Goal: Information Seeking & Learning: Understand process/instructions

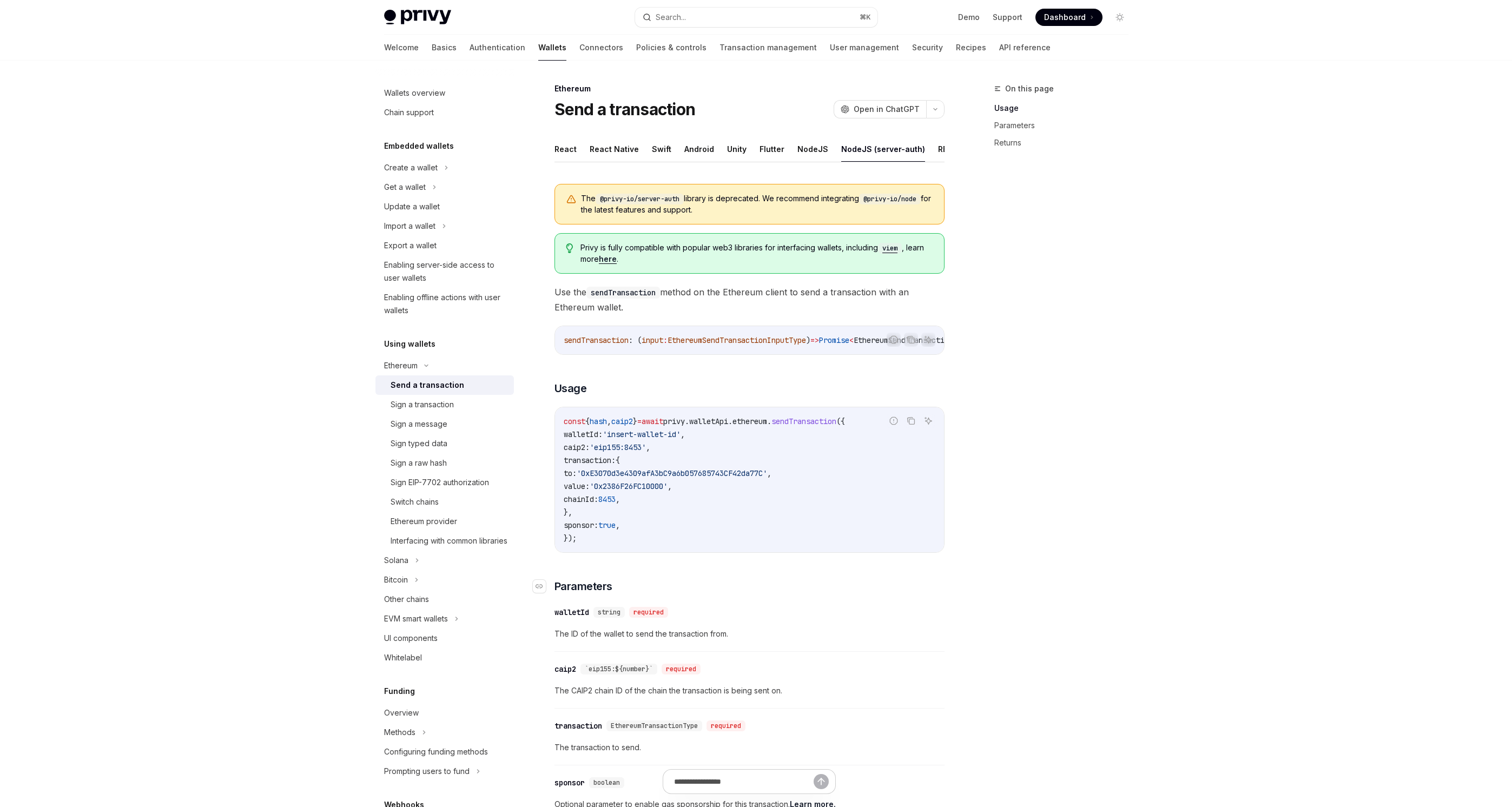
click at [767, 594] on h3 "​ Parameters" at bounding box center [749, 586] width 390 height 15
drag, startPoint x: 767, startPoint y: 602, endPoint x: 771, endPoint y: 656, distance: 54.1
click at [771, 656] on div "The @privy-io/server-auth library is deprecated. We recommend integrating @priv…" at bounding box center [749, 611] width 390 height 871
click at [770, 676] on div "​ caip2 `eip155:${number}` required" at bounding box center [744, 669] width 379 height 13
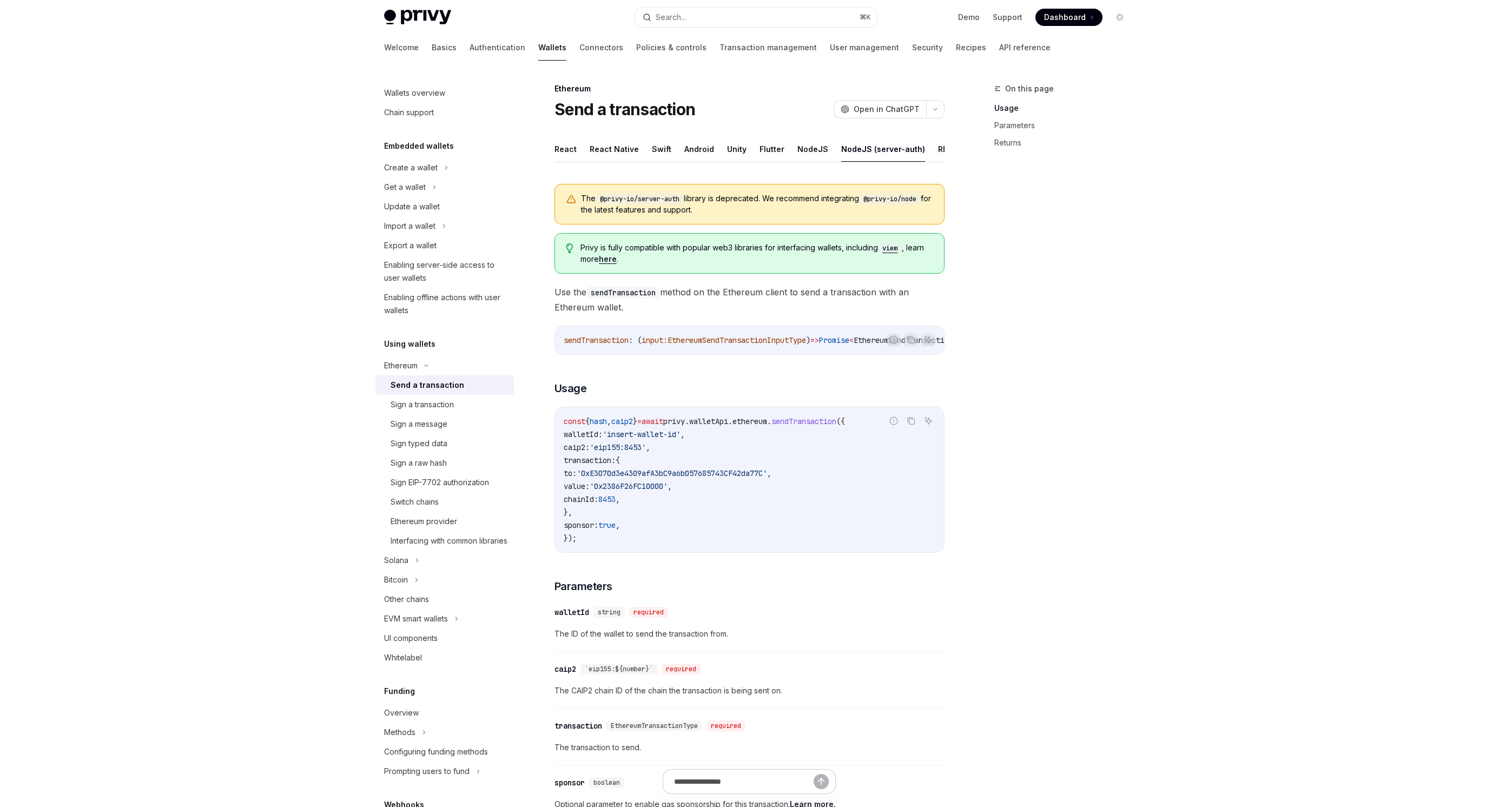
click at [770, 676] on div "​ caip2 `eip155:${number}` required" at bounding box center [744, 669] width 379 height 13
drag, startPoint x: 770, startPoint y: 676, endPoint x: 769, endPoint y: 700, distance: 24.0
click at [769, 700] on div "​ caip2 `eip155:${number}` required The CAIP2 chain ID of the chain the transac…" at bounding box center [749, 683] width 390 height 51
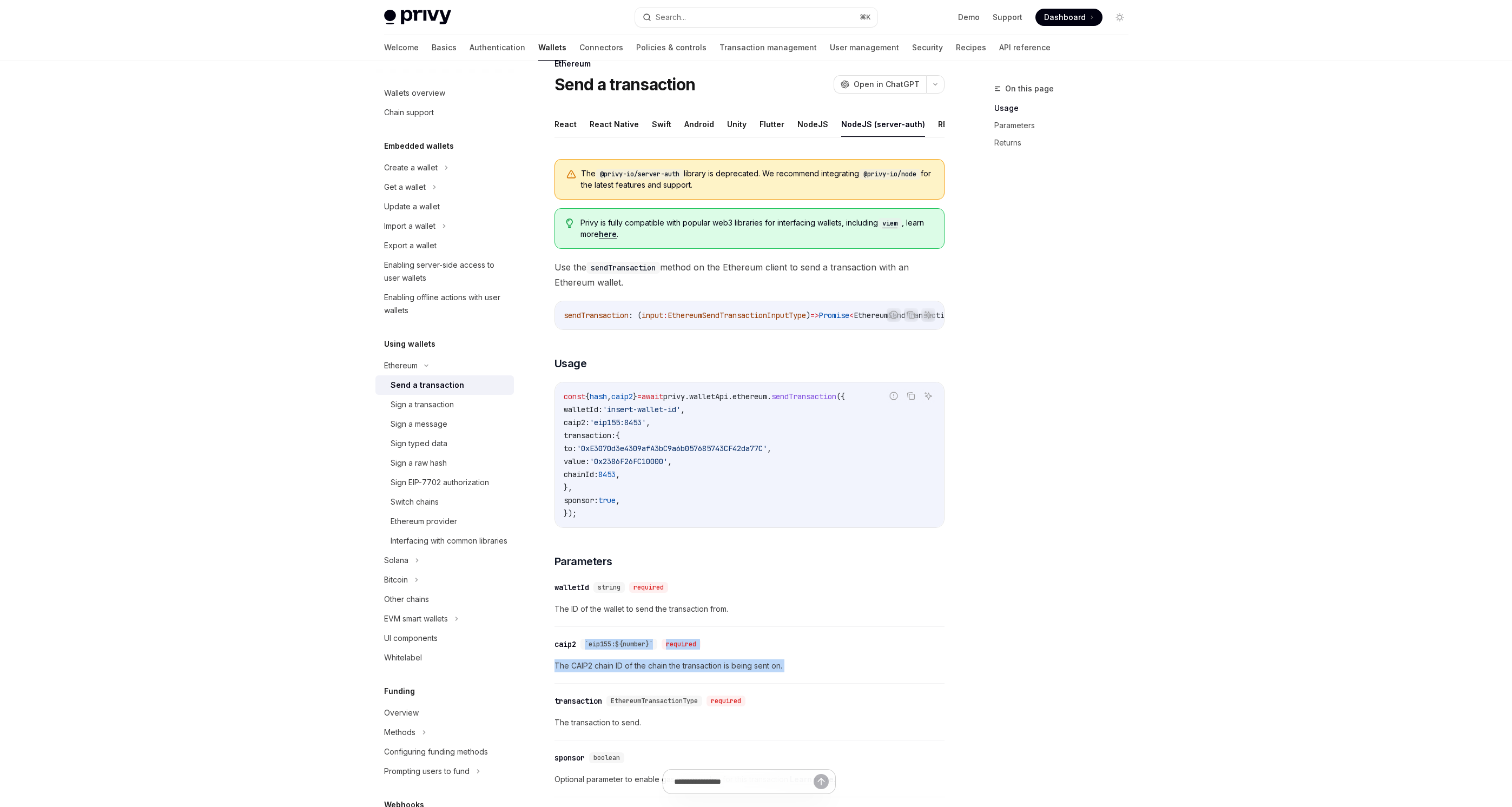
scroll to position [78, 0]
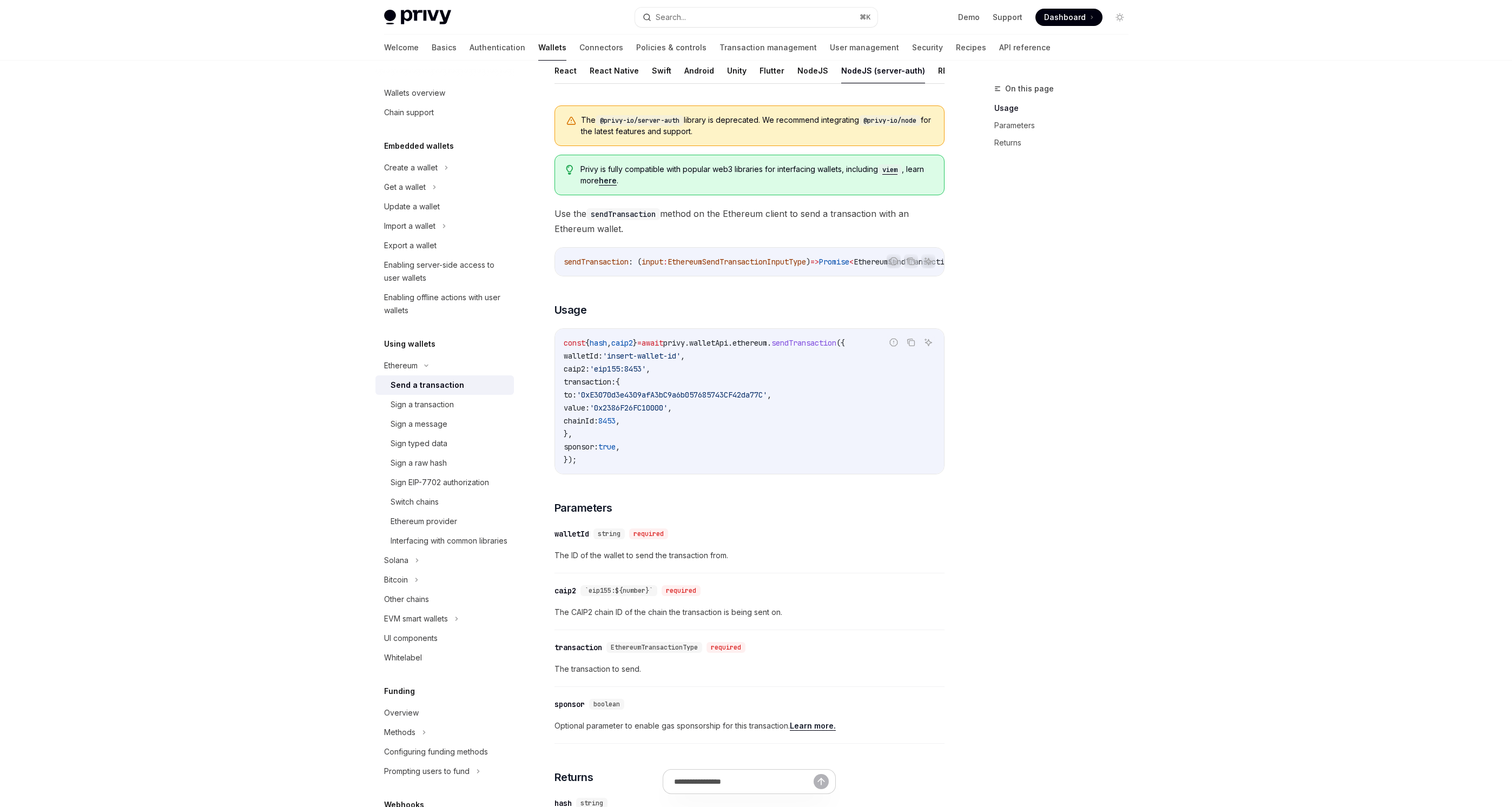
click at [774, 654] on div "​ transaction EthereumTransactionType required" at bounding box center [744, 647] width 379 height 13
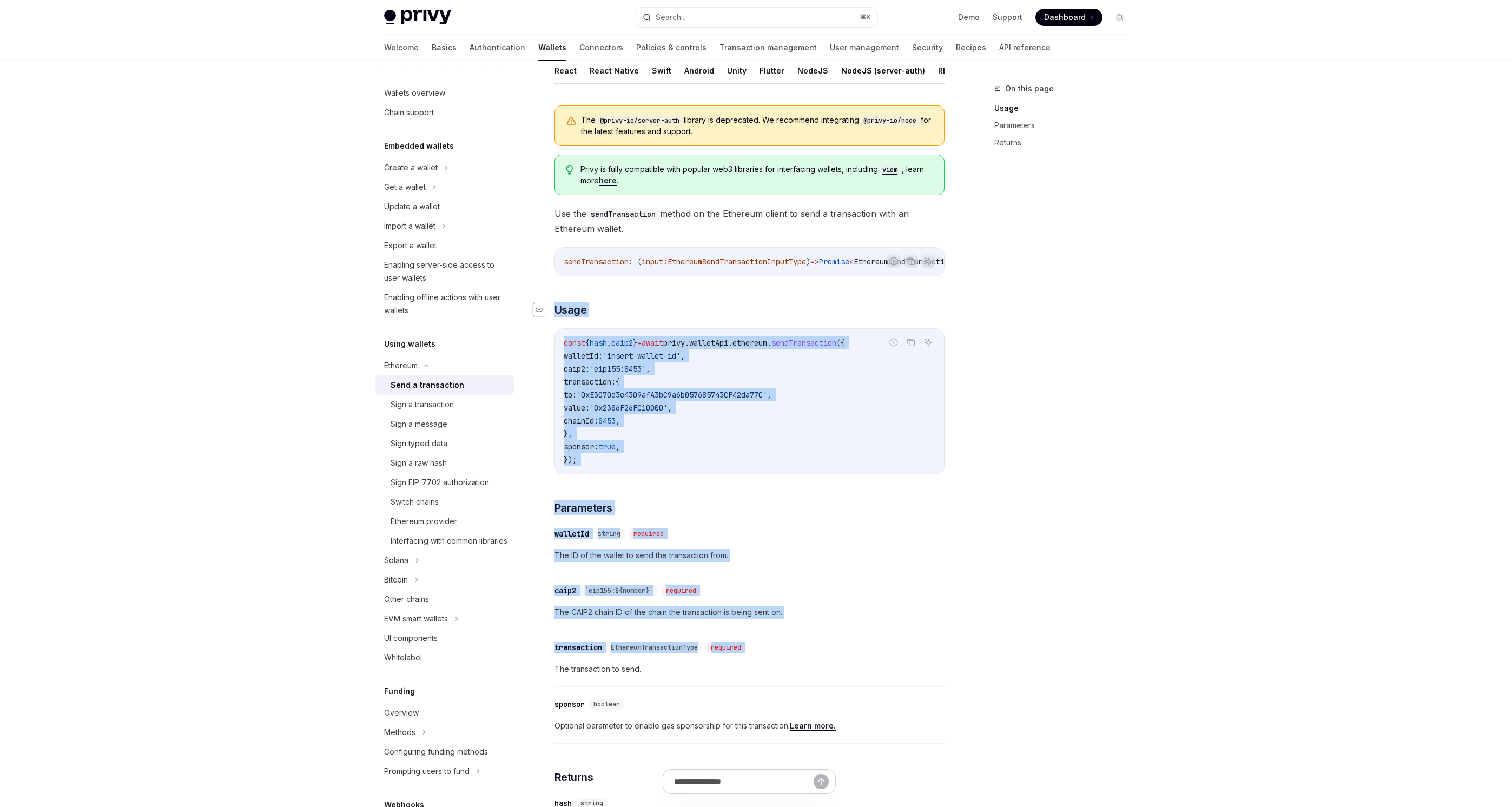
drag, startPoint x: 774, startPoint y: 660, endPoint x: 555, endPoint y: 317, distance: 407.0
click at [555, 314] on div "The @privy-io/server-auth library is deprecated. We recommend integrating @priv…" at bounding box center [749, 532] width 390 height 871
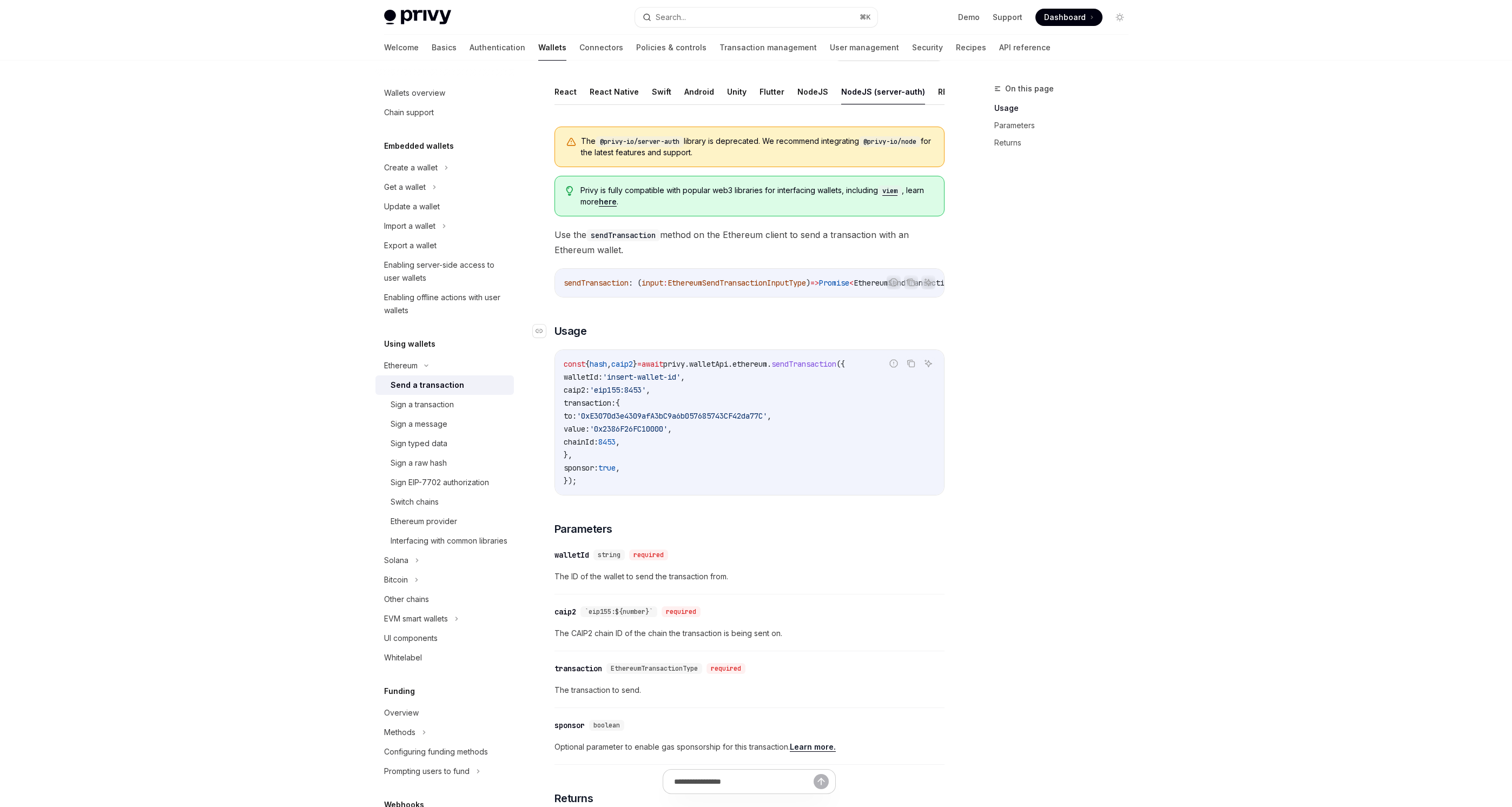
click at [857, 339] on h3 "​ Usage" at bounding box center [749, 331] width 390 height 15
click at [862, 440] on code "const { hash , caip2 } = await privy . walletApi . ethereum . sendTransaction (…" at bounding box center [750, 422] width 372 height 130
drag, startPoint x: 862, startPoint y: 440, endPoint x: 869, endPoint y: 488, distance: 48.5
click at [869, 487] on code "const { hash , caip2 } = await privy . walletApi . ethereum . sendTransaction (…" at bounding box center [750, 422] width 372 height 130
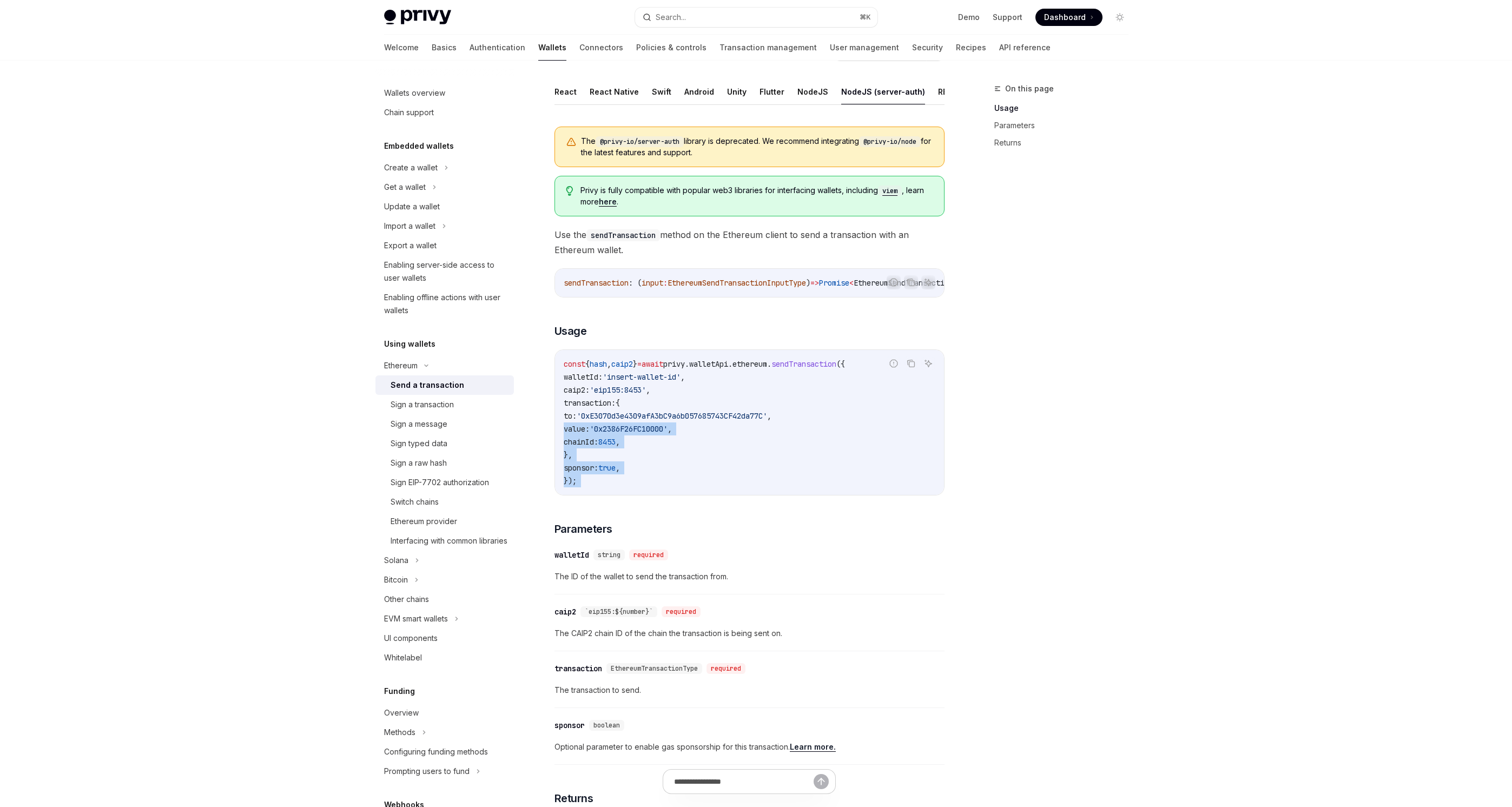
click at [869, 487] on code "const { hash , caip2 } = await privy . walletApi . ethereum . sendTransaction (…" at bounding box center [750, 422] width 372 height 130
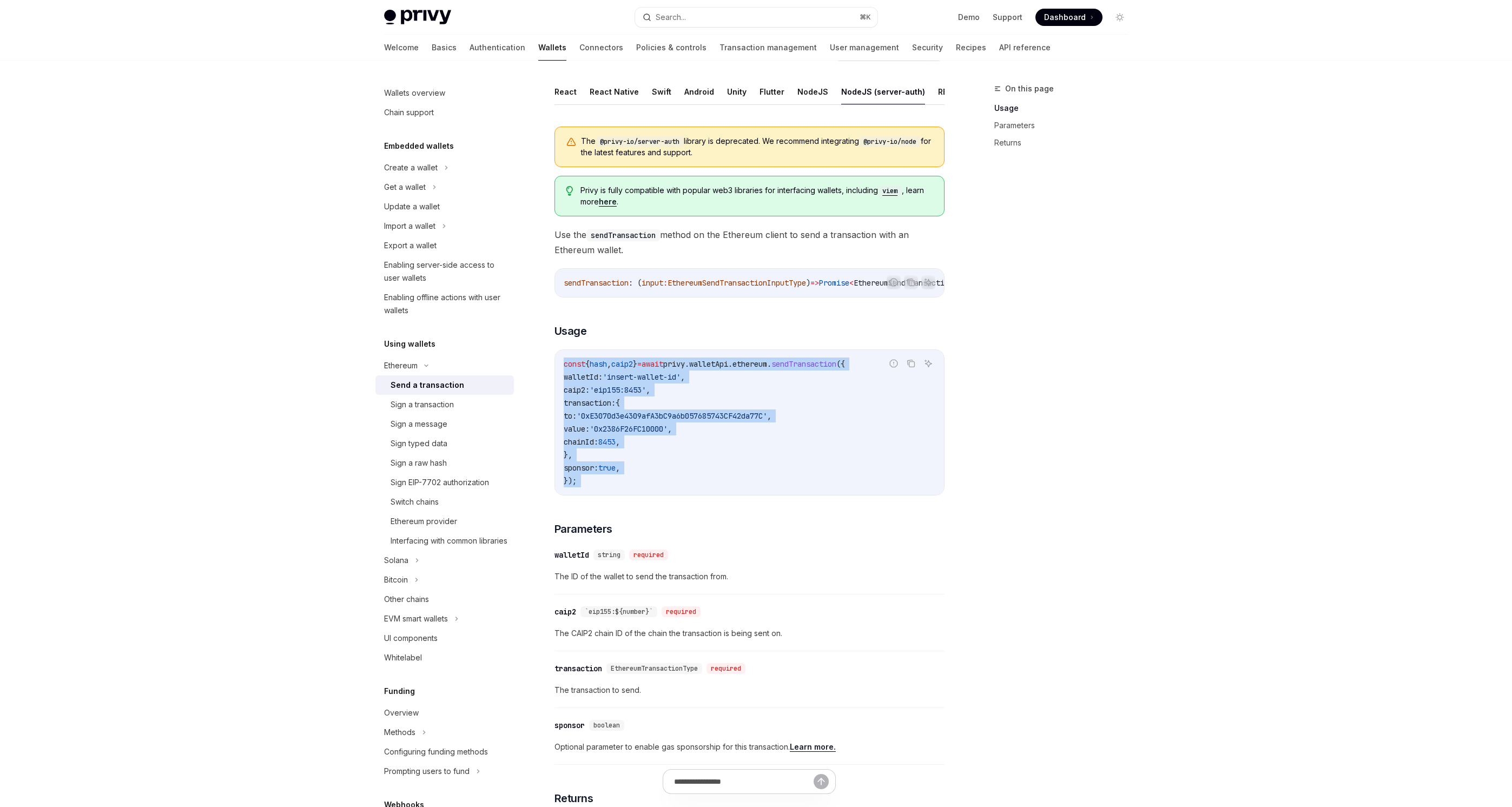
drag, startPoint x: 869, startPoint y: 488, endPoint x: 881, endPoint y: 379, distance: 109.7
click at [881, 379] on code "const { hash , caip2 } = await privy . walletApi . ethereum . sendTransaction (…" at bounding box center [750, 422] width 372 height 130
click at [836, 369] on span "sendTransaction" at bounding box center [804, 364] width 65 height 9
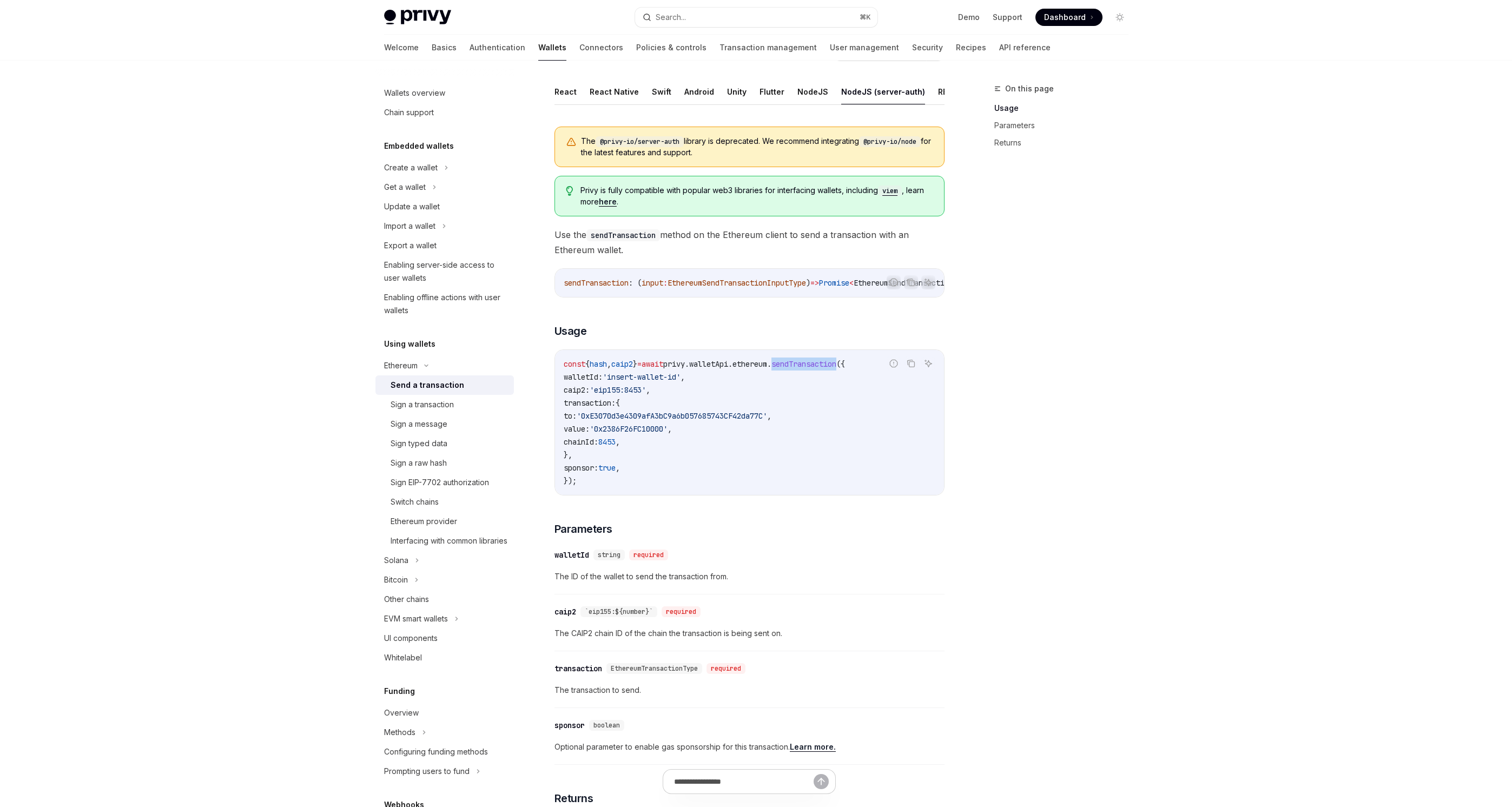
click at [836, 369] on span "sendTransaction" at bounding box center [804, 364] width 65 height 9
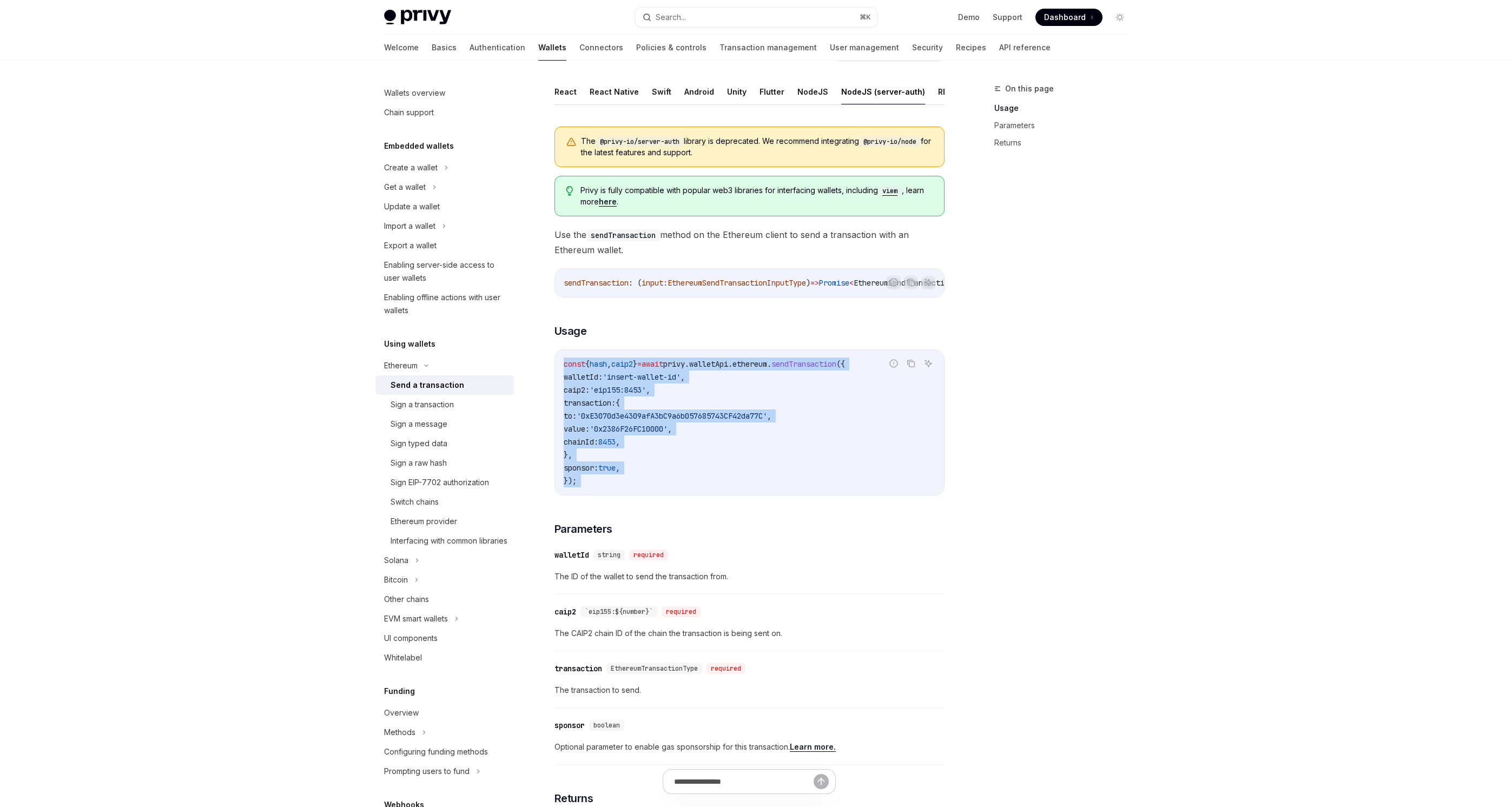
drag, startPoint x: 858, startPoint y: 376, endPoint x: 847, endPoint y: 489, distance: 113.5
click at [847, 487] on code "const { hash , caip2 } = await privy . walletApi . ethereum . sendTransaction (…" at bounding box center [750, 422] width 372 height 130
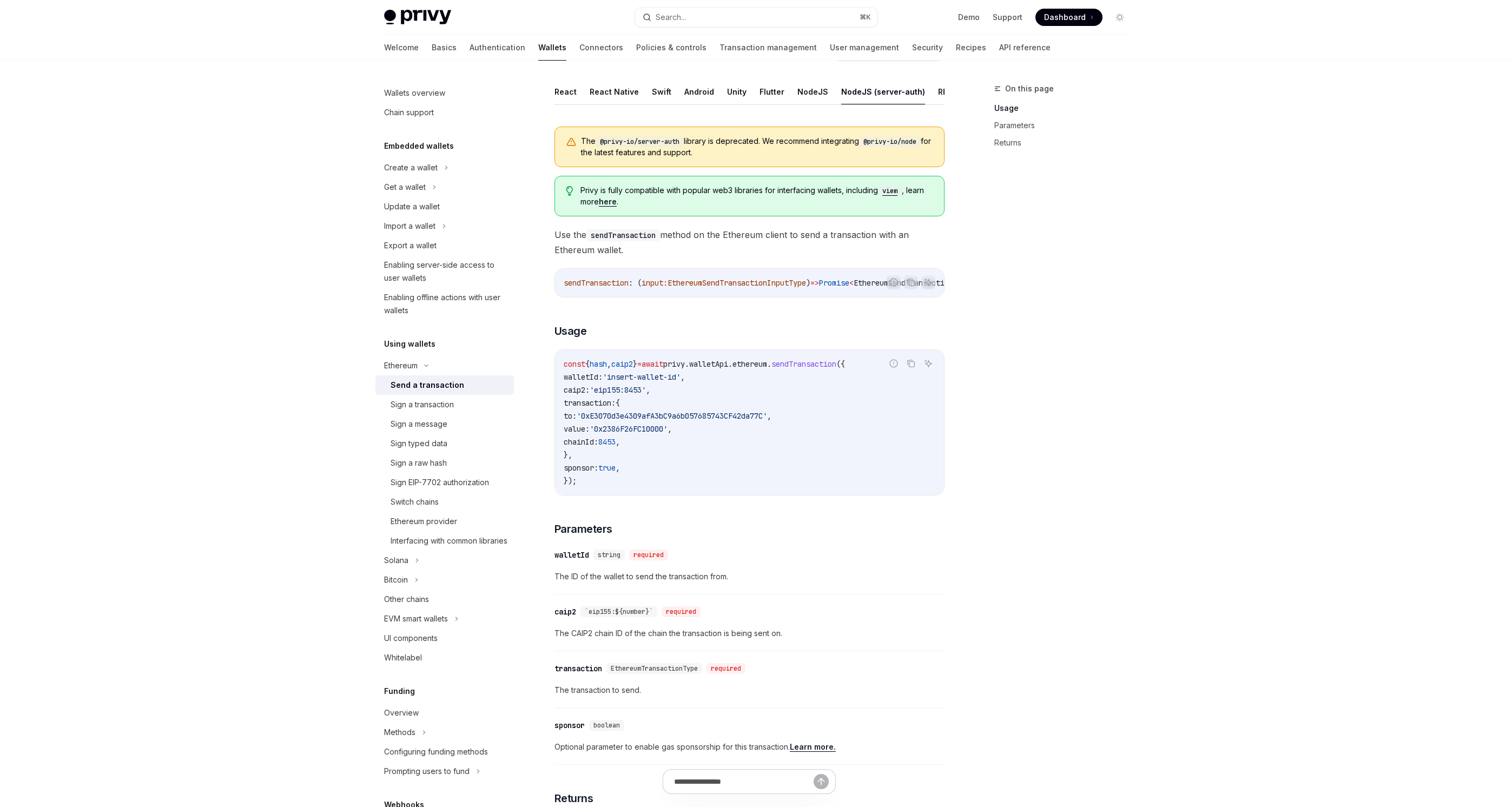
click at [791, 617] on div "​ caip2 `eip155:${number}` required" at bounding box center [744, 612] width 379 height 13
click at [770, 536] on h3 "​ Parameters" at bounding box center [749, 529] width 390 height 15
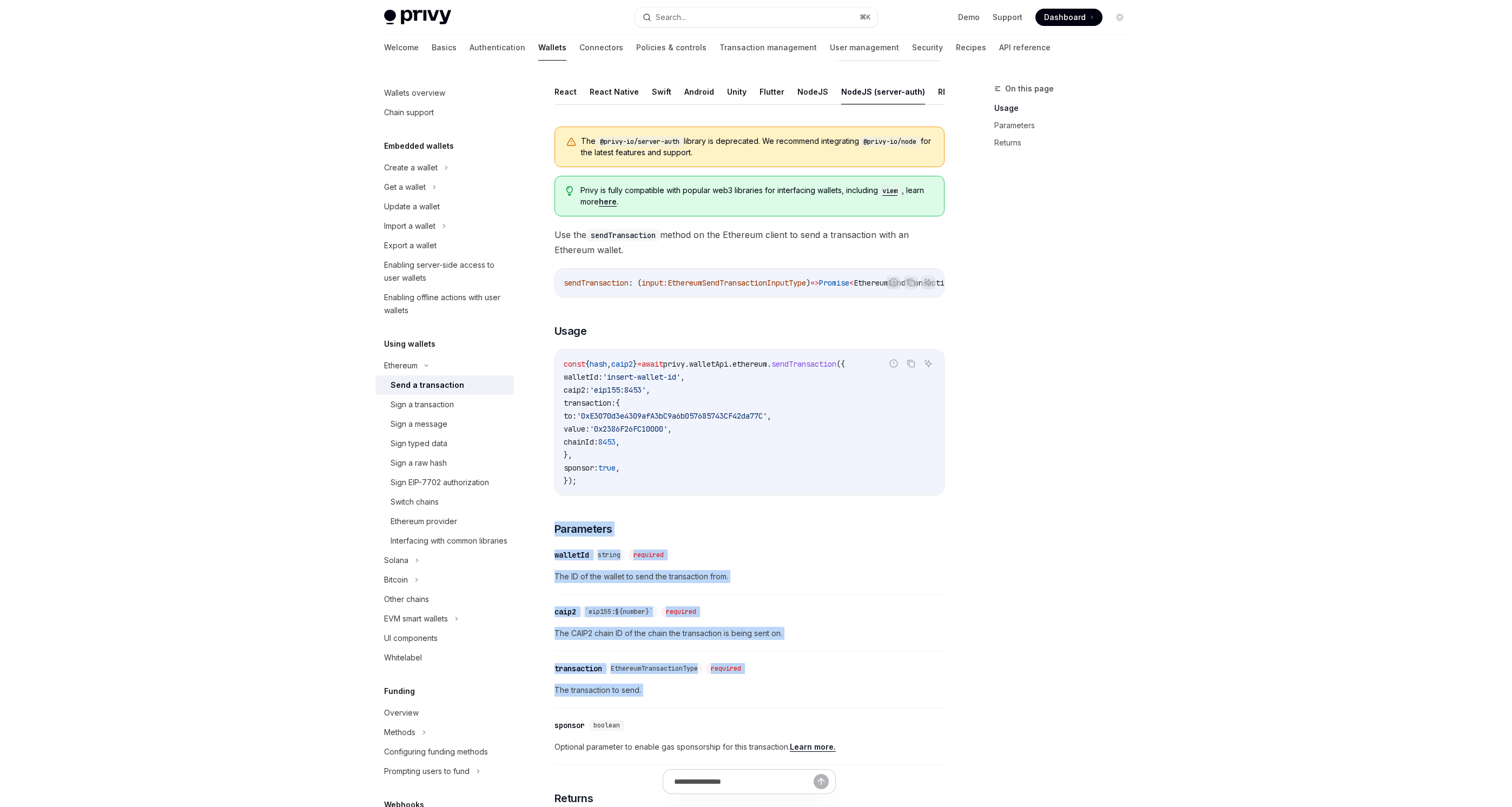
drag, startPoint x: 770, startPoint y: 539, endPoint x: 790, endPoint y: 712, distance: 174.2
click at [790, 712] on div "The @privy-io/server-auth library is deprecated. We recommend integrating @priv…" at bounding box center [749, 553] width 390 height 871
click at [790, 708] on div "​ transaction EthereumTransactionType required The transaction to send." at bounding box center [749, 682] width 390 height 51
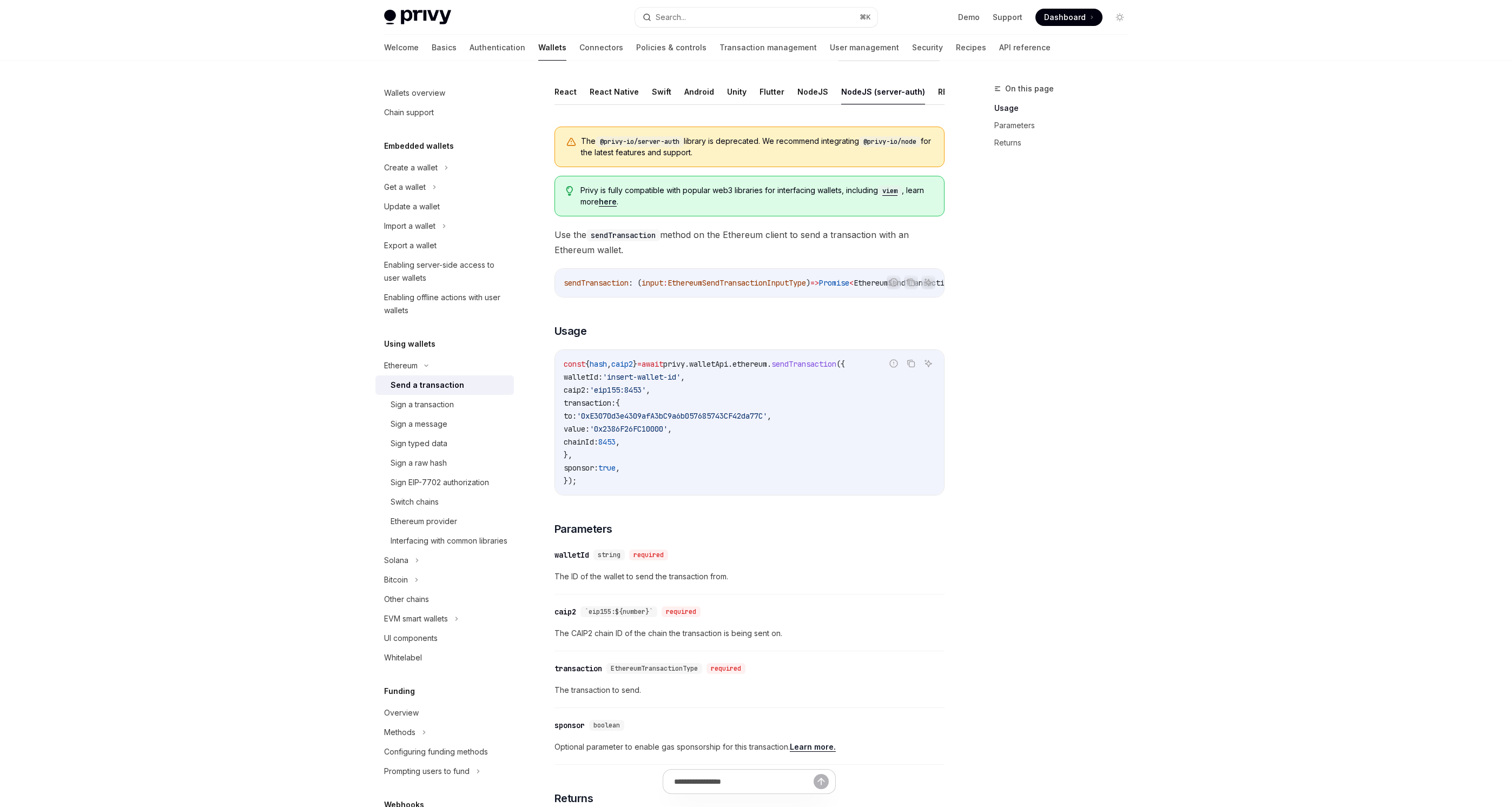
click at [790, 708] on div "​ transaction EthereumTransactionType required The transaction to send." at bounding box center [749, 682] width 390 height 51
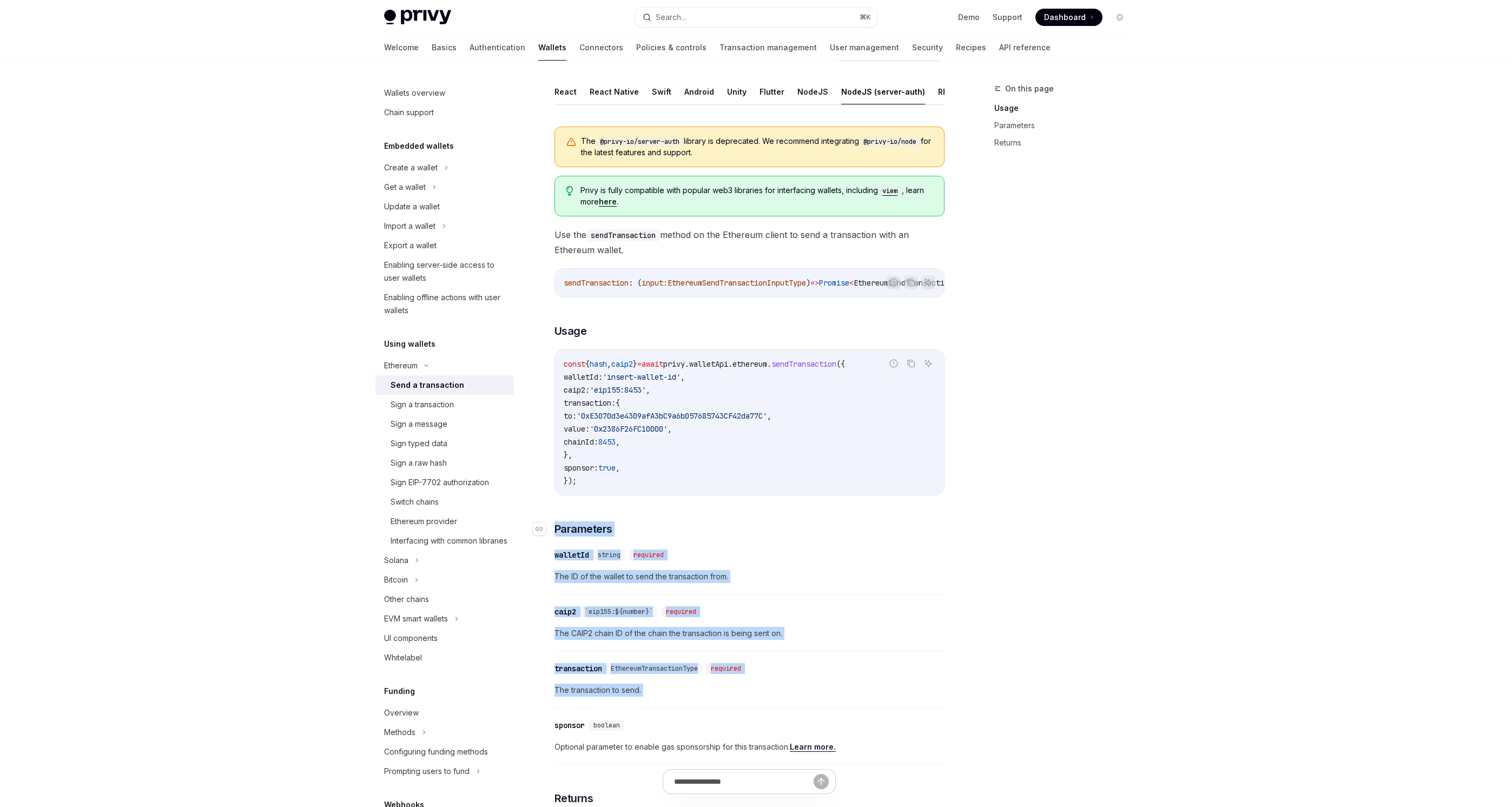
drag, startPoint x: 790, startPoint y: 711, endPoint x: 585, endPoint y: 536, distance: 269.5
click at [585, 536] on div "The @privy-io/server-auth library is deprecated. We recommend integrating @priv…" at bounding box center [749, 553] width 390 height 871
click at [645, 536] on h3 "​ Parameters" at bounding box center [749, 529] width 390 height 15
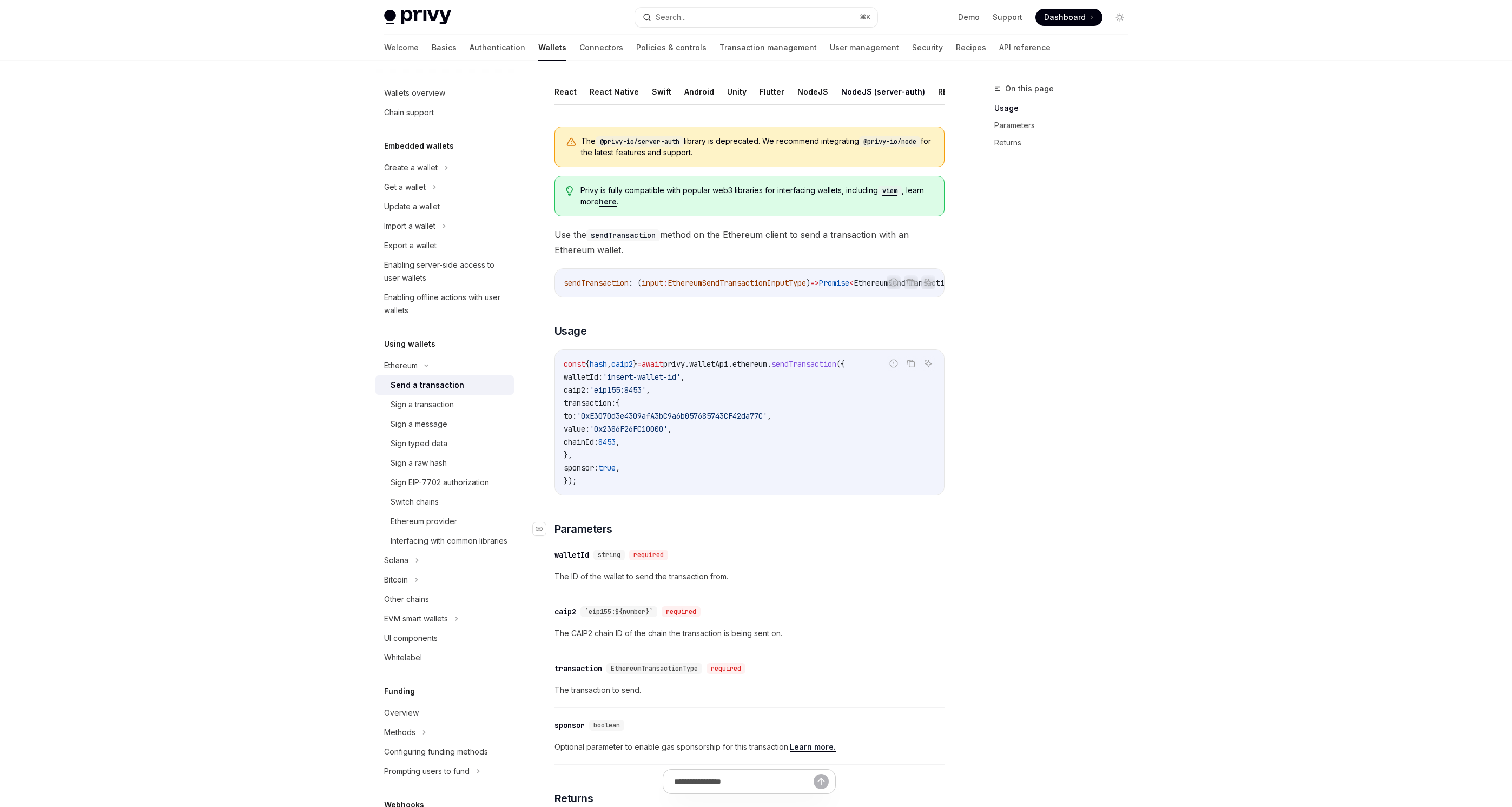
click at [645, 536] on h3 "​ Parameters" at bounding box center [749, 529] width 390 height 15
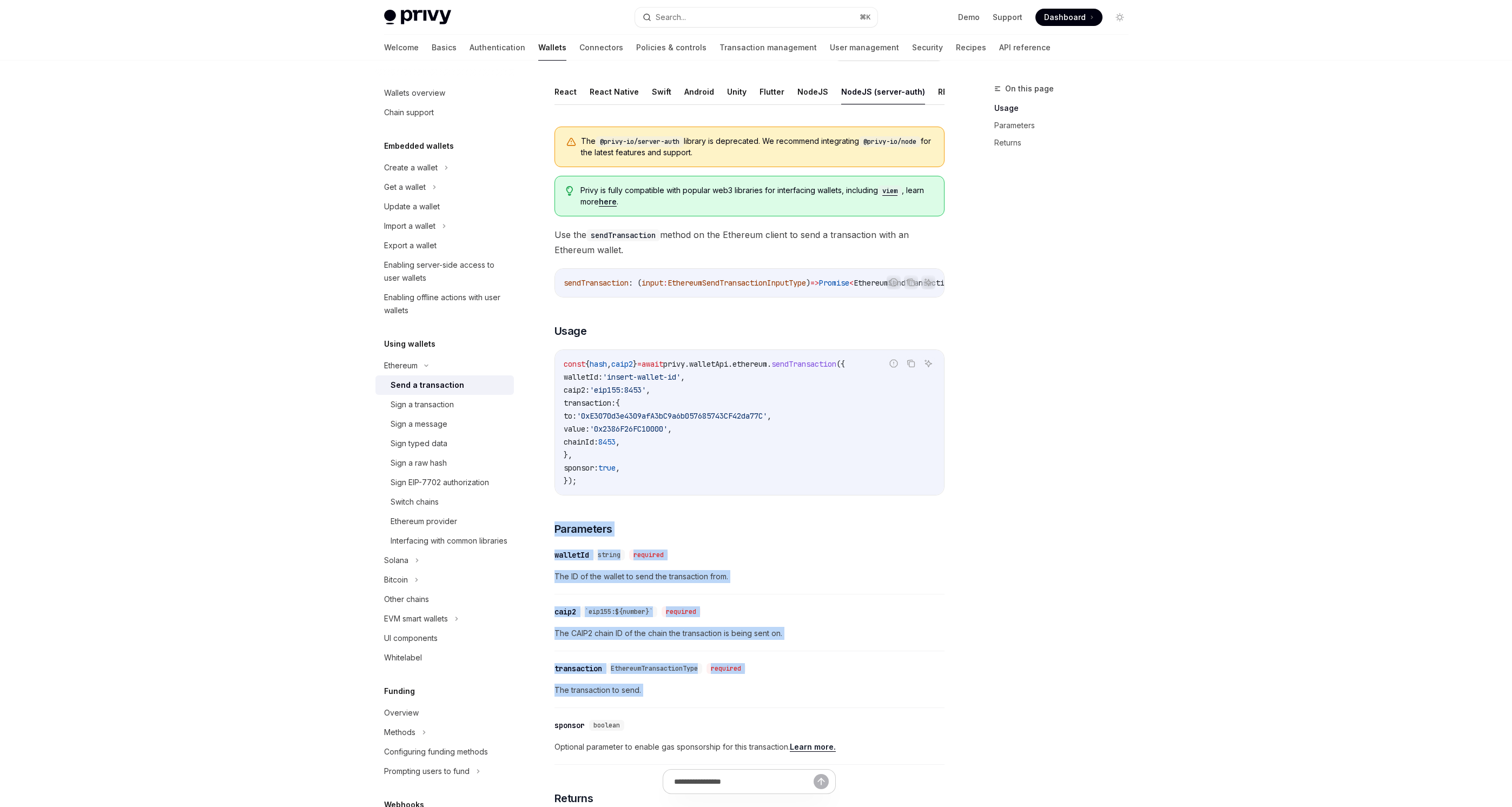
drag, startPoint x: 645, startPoint y: 544, endPoint x: 650, endPoint y: 692, distance: 148.1
click at [650, 692] on div "The @privy-io/server-auth library is deprecated. We recommend integrating @priv…" at bounding box center [749, 553] width 390 height 871
click at [663, 697] on span "The transaction to send." at bounding box center [749, 690] width 390 height 13
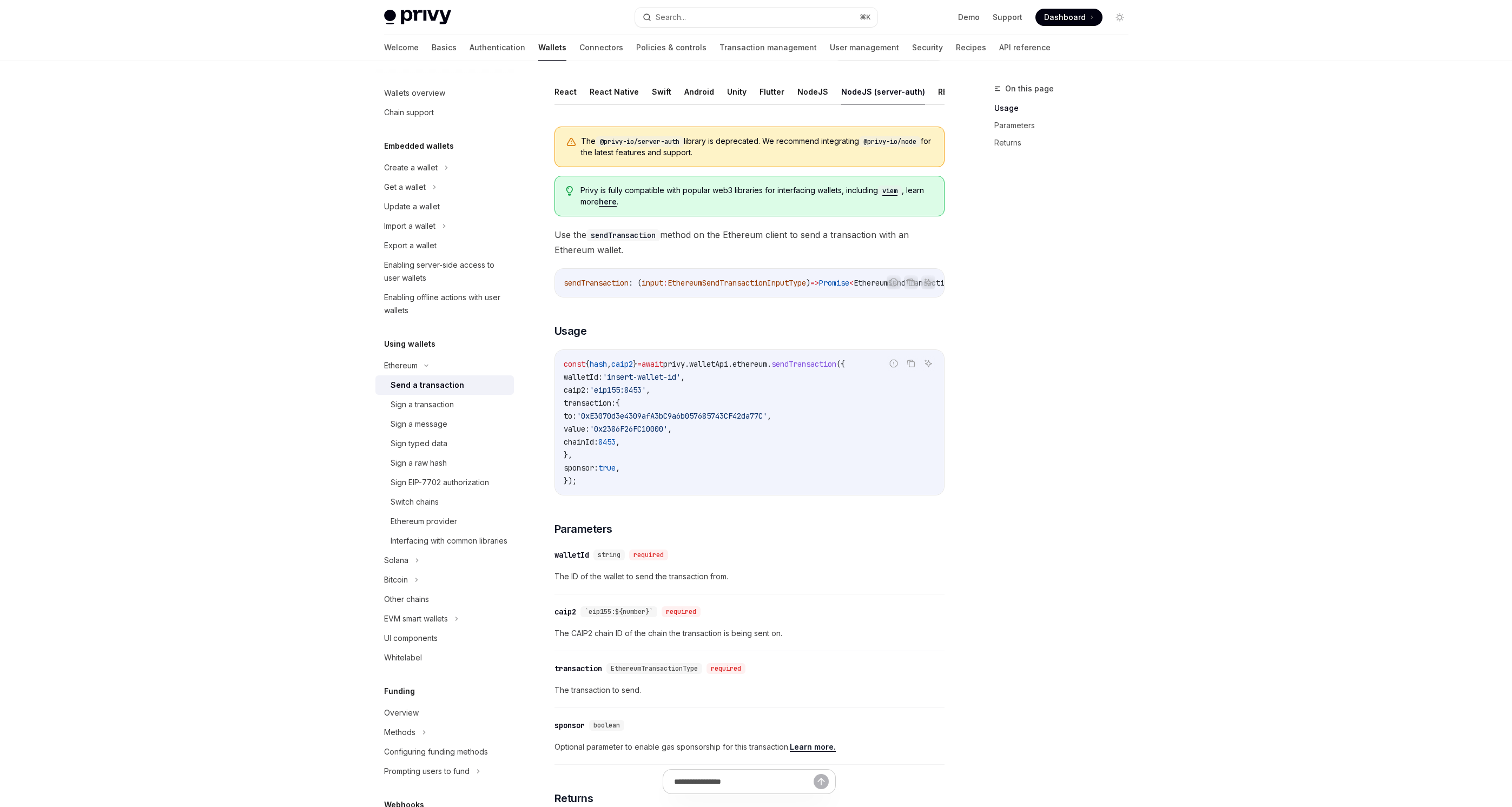
click at [663, 697] on span "The transaction to send." at bounding box center [749, 690] width 390 height 13
click at [722, 458] on code "const { hash , caip2 } = await privy . walletApi . ethereum . sendTransaction (…" at bounding box center [750, 422] width 372 height 130
drag, startPoint x: 722, startPoint y: 458, endPoint x: 741, endPoint y: 388, distance: 72.5
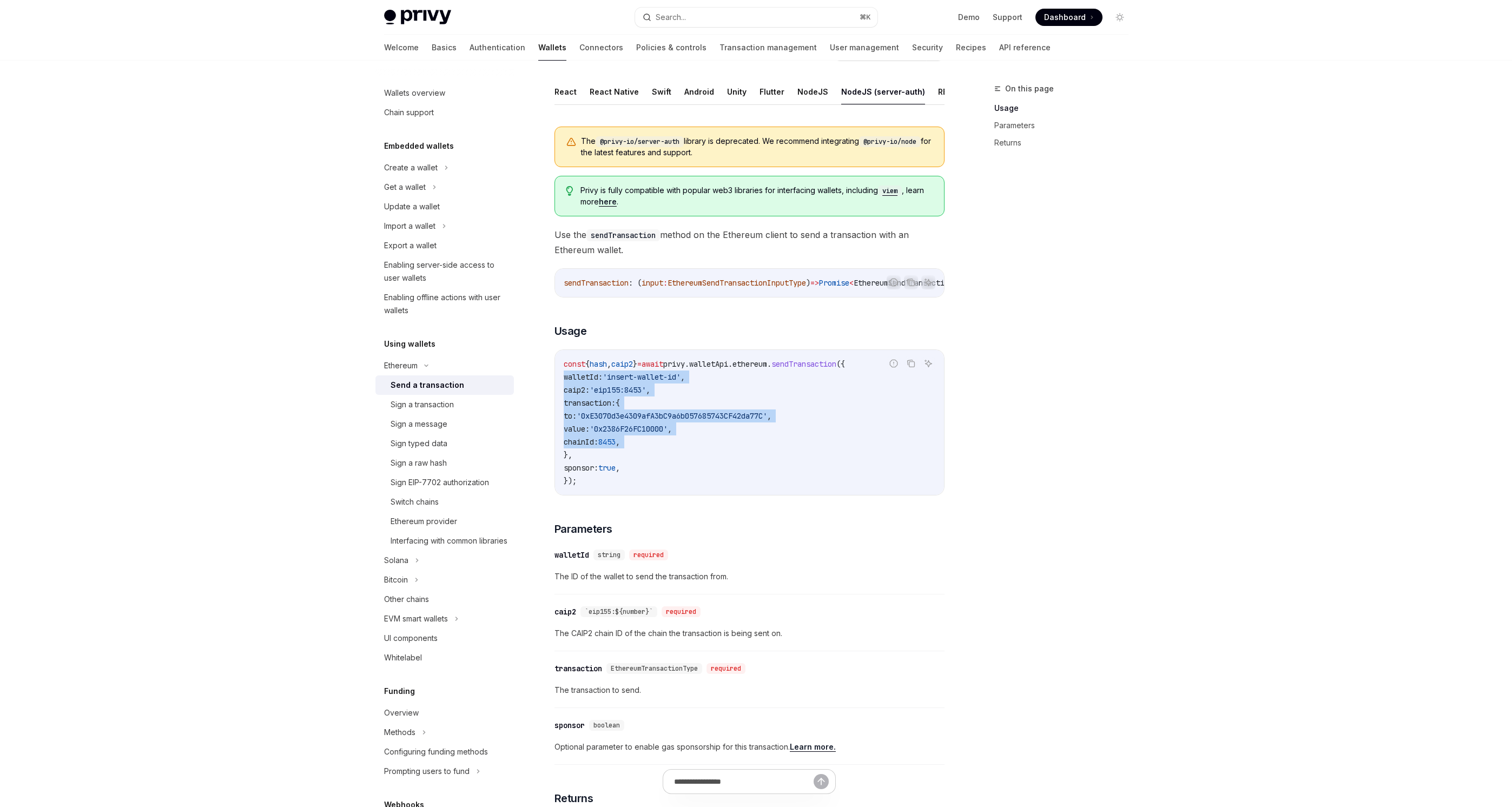
click at [741, 388] on code "const { hash , caip2 } = await privy . walletApi . ethereum . sendTransaction (…" at bounding box center [750, 422] width 372 height 130
click at [743, 385] on code "const { hash , caip2 } = await privy . walletApi . ethereum . sendTransaction (…" at bounding box center [750, 422] width 372 height 130
click at [728, 369] on span "walletApi" at bounding box center [708, 364] width 39 height 9
drag, startPoint x: 748, startPoint y: 376, endPoint x: 754, endPoint y: 492, distance: 116.2
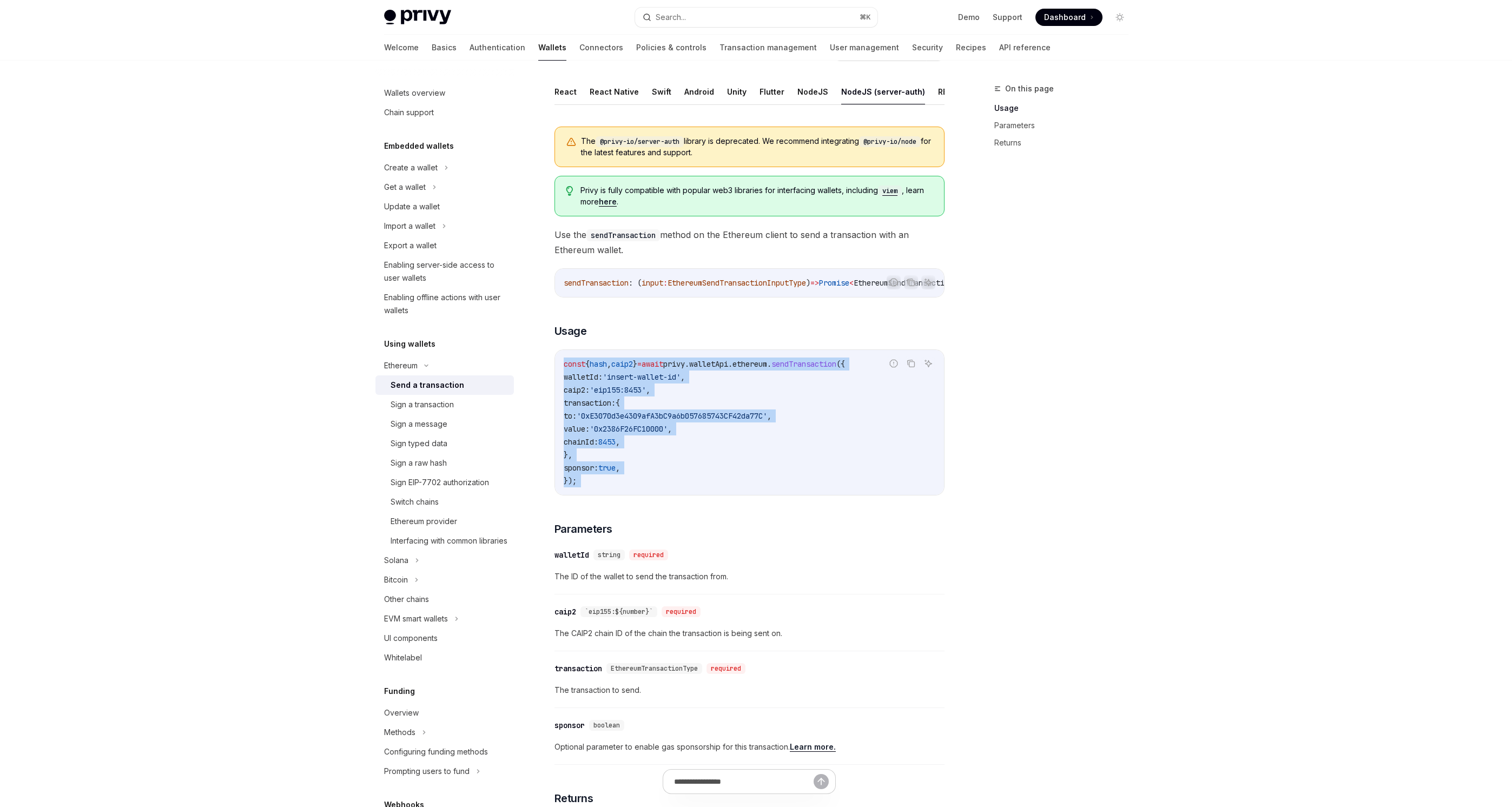
click at [754, 487] on code "const { hash , caip2 } = await privy . walletApi . ethereum . sendTransaction (…" at bounding box center [750, 422] width 372 height 130
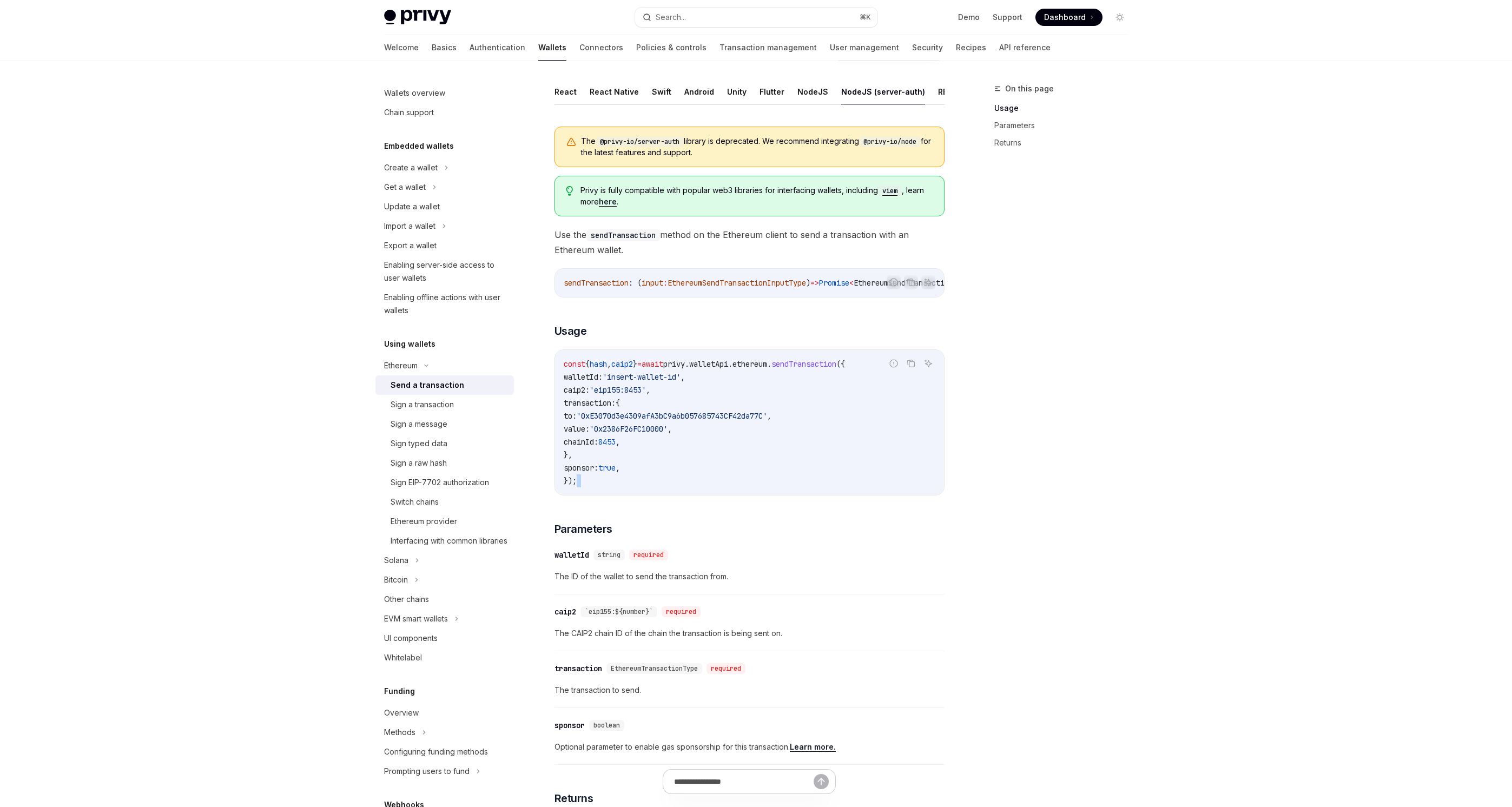
click at [754, 487] on code "const { hash , caip2 } = await privy . walletApi . ethereum . sendTransaction (…" at bounding box center [750, 422] width 372 height 130
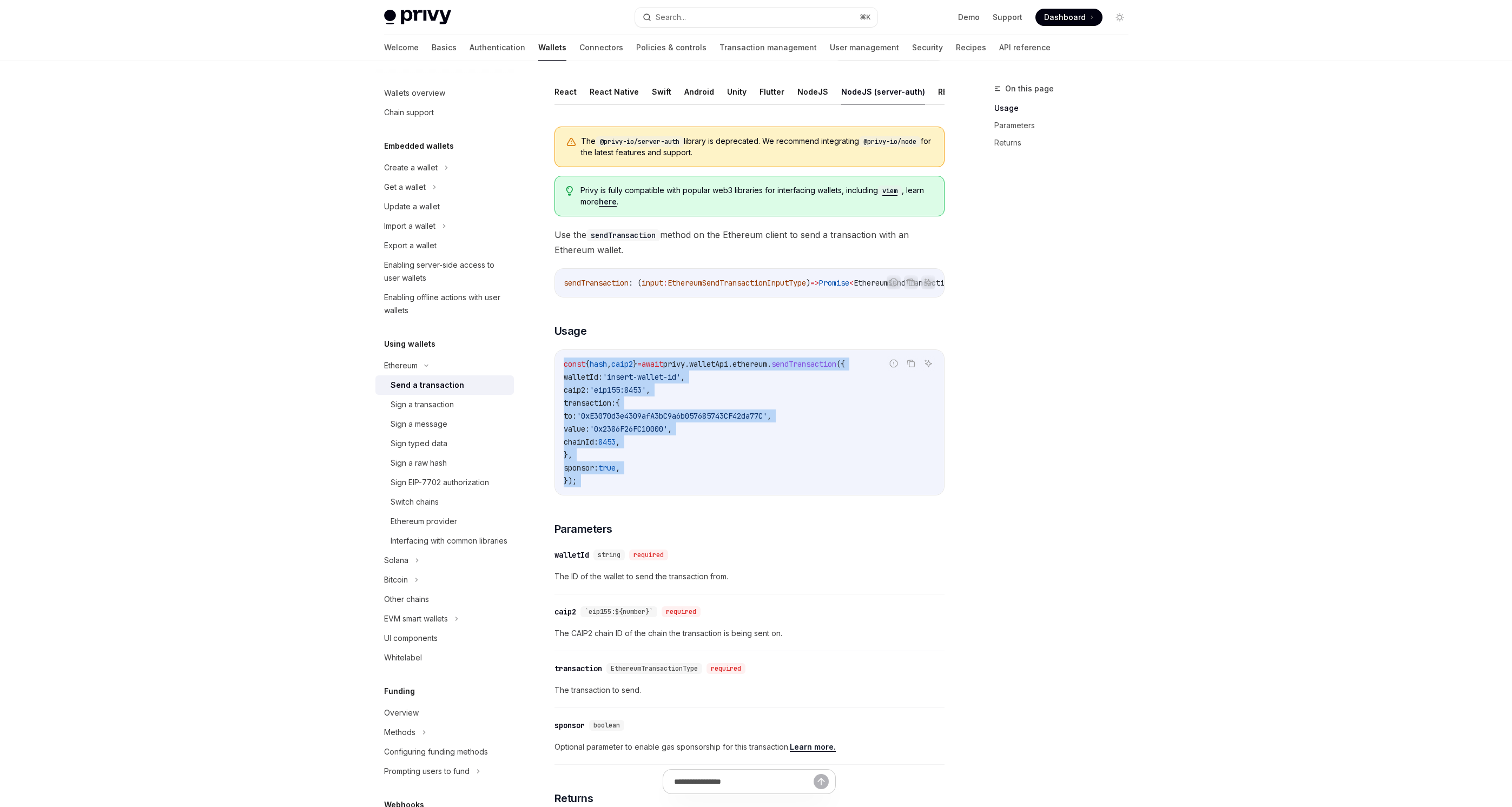
drag, startPoint x: 754, startPoint y: 492, endPoint x: 754, endPoint y: 377, distance: 115.0
click at [754, 377] on code "const { hash , caip2 } = await privy . walletApi . ethereum . sendTransaction (…" at bounding box center [750, 422] width 372 height 130
click at [728, 369] on span "walletApi" at bounding box center [708, 364] width 39 height 9
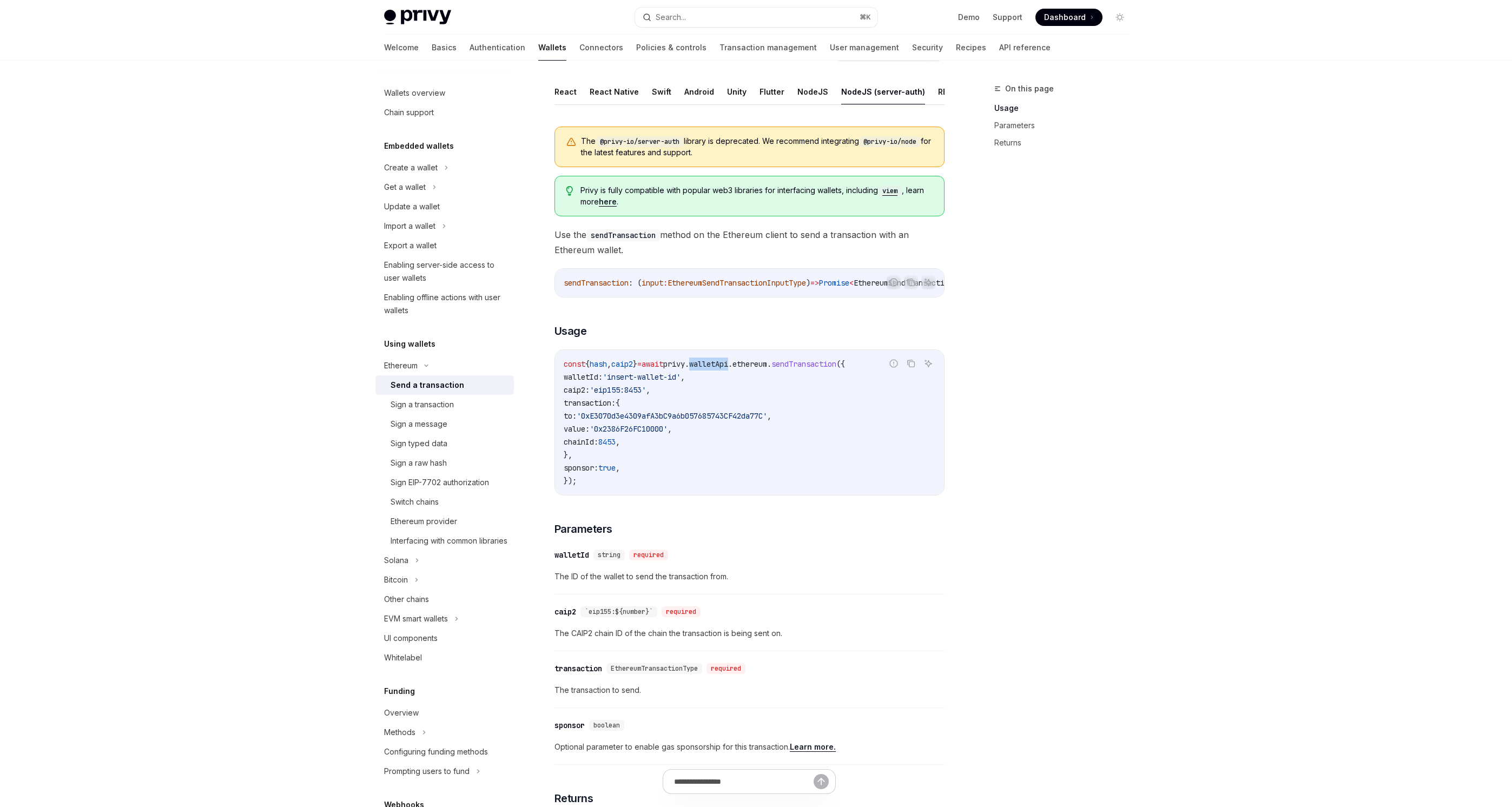
click at [728, 369] on span "walletApi" at bounding box center [708, 364] width 39 height 9
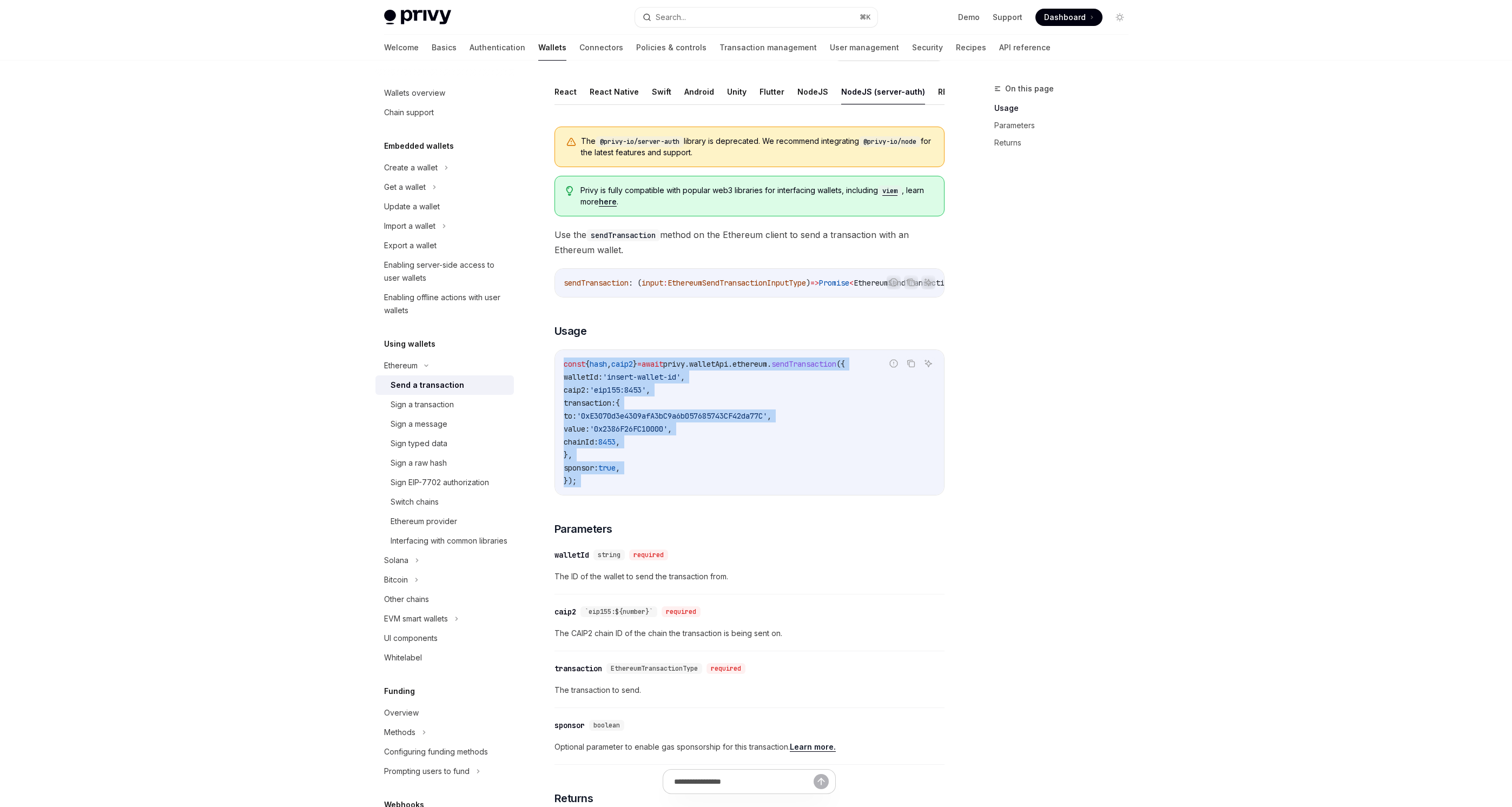
drag, startPoint x: 754, startPoint y: 377, endPoint x: 748, endPoint y: 498, distance: 121.1
click at [748, 487] on code "const { hash , caip2 } = await privy . walletApi . ethereum . sendTransaction (…" at bounding box center [750, 422] width 372 height 130
